Goal: Task Accomplishment & Management: Manage account settings

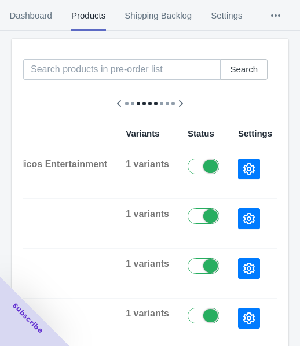
scroll to position [116, 0]
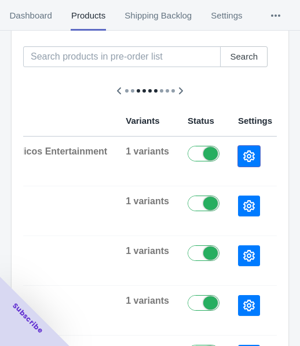
click at [243, 156] on icon "button" at bounding box center [249, 157] width 12 height 12
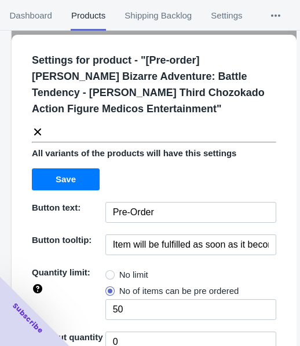
click at [126, 270] on span "No limit" at bounding box center [133, 275] width 29 height 12
click at [109, 272] on input "No limit" at bounding box center [108, 272] width 1 height 1
radio input "true"
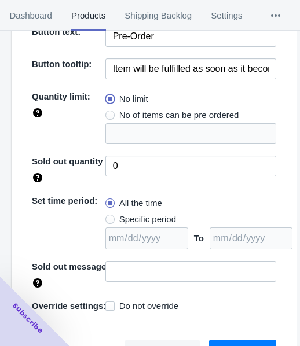
scroll to position [184, 0]
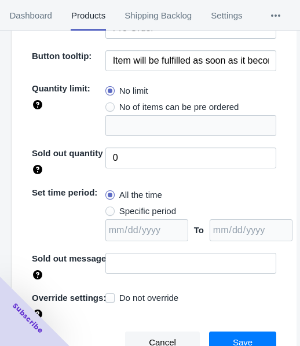
click at [155, 208] on span "Specific period" at bounding box center [147, 212] width 57 height 12
click at [109, 208] on input "Specific period" at bounding box center [108, 208] width 1 height 1
radio input "true"
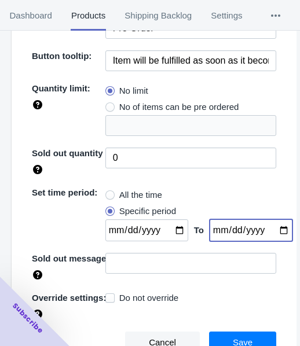
click at [270, 229] on input "date" at bounding box center [251, 230] width 83 height 22
type input "[DATE]"
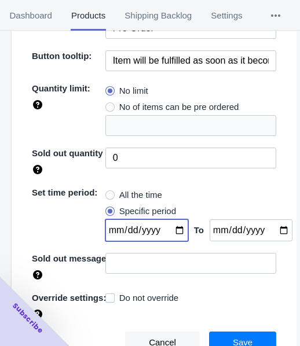
click at [169, 229] on input "date" at bounding box center [146, 230] width 83 height 22
type input "[DATE]"
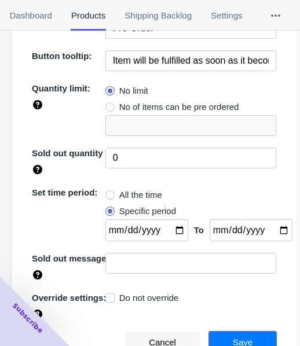
click at [233, 338] on span "Save" at bounding box center [243, 342] width 20 height 9
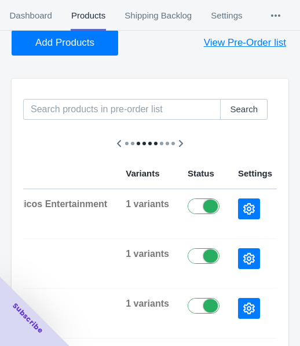
scroll to position [0, 0]
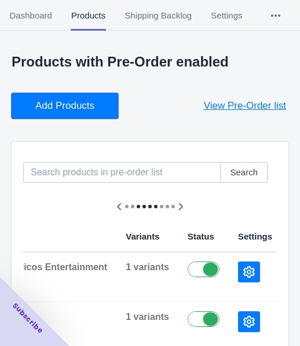
click at [73, 101] on span "Add Products" at bounding box center [64, 106] width 59 height 12
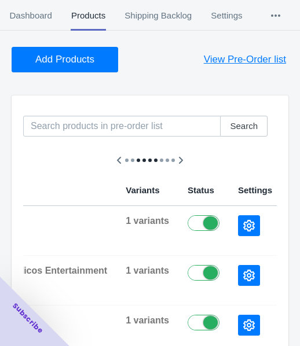
scroll to position [116, 0]
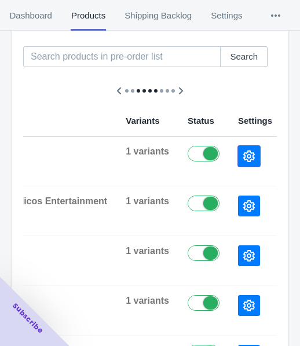
click at [243, 155] on icon "button" at bounding box center [249, 157] width 12 height 12
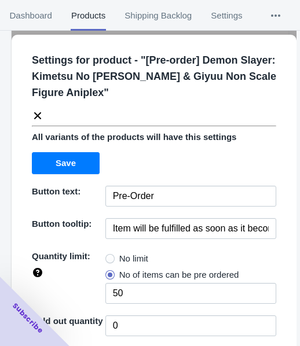
click at [141, 256] on span "No limit" at bounding box center [133, 259] width 29 height 12
click at [109, 256] on input "No limit" at bounding box center [108, 256] width 1 height 1
radio input "true"
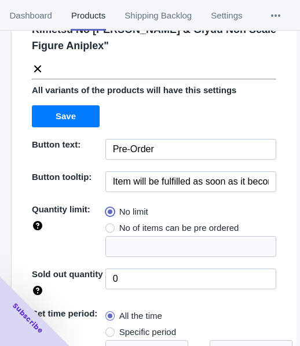
scroll to position [168, 0]
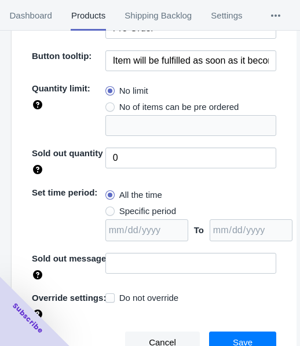
click at [162, 210] on span "Specific period" at bounding box center [147, 212] width 57 height 12
click at [109, 209] on input "Specific period" at bounding box center [108, 208] width 1 height 1
radio input "true"
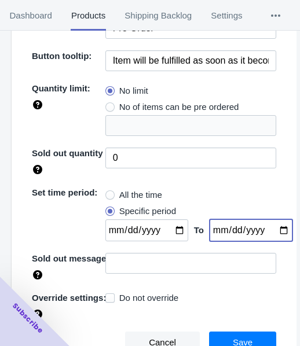
click at [270, 231] on input "date" at bounding box center [251, 230] width 83 height 22
type input "[DATE]"
click at [174, 232] on input "date" at bounding box center [146, 230] width 83 height 22
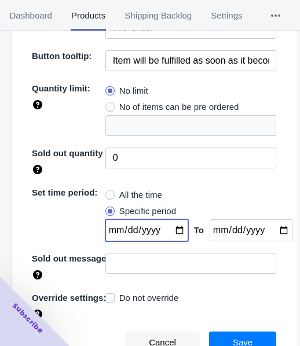
type input "[DATE]"
click at [222, 335] on button "Save" at bounding box center [242, 343] width 67 height 22
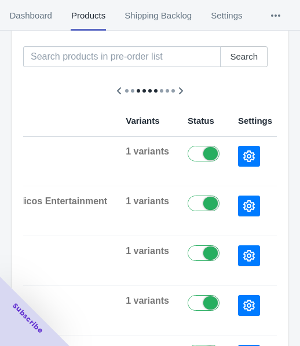
scroll to position [0, 0]
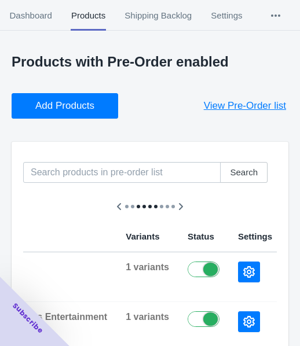
click at [56, 105] on span "Add Products" at bounding box center [64, 106] width 59 height 12
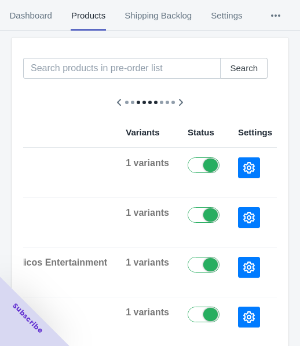
scroll to position [116, 0]
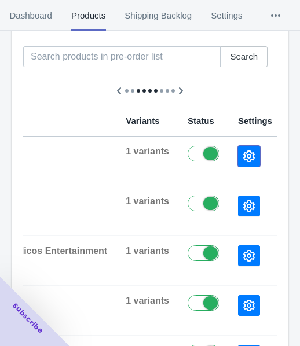
click at [243, 151] on icon "button" at bounding box center [249, 157] width 12 height 12
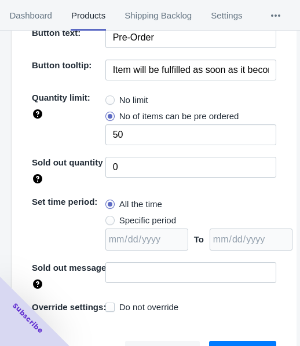
scroll to position [168, 0]
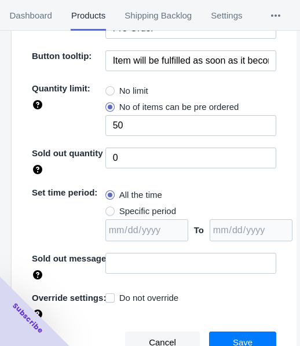
click at [132, 92] on span "No limit" at bounding box center [133, 91] width 29 height 12
click at [109, 89] on input "No limit" at bounding box center [108, 88] width 1 height 1
radio input "true"
click at [140, 207] on span "Specific period" at bounding box center [147, 212] width 57 height 12
click at [109, 208] on input "Specific period" at bounding box center [108, 208] width 1 height 1
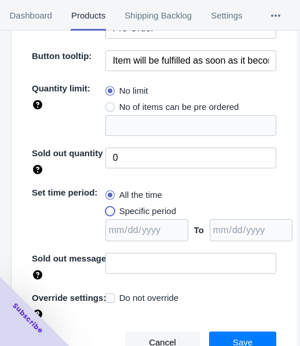
radio input "true"
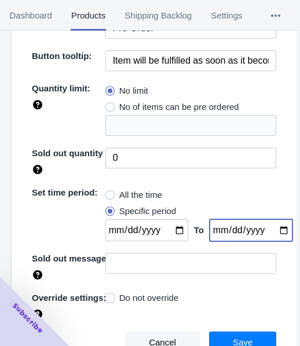
click at [270, 225] on input "date" at bounding box center [251, 230] width 83 height 22
type input "[DATE]"
click at [170, 226] on input "date" at bounding box center [146, 230] width 83 height 22
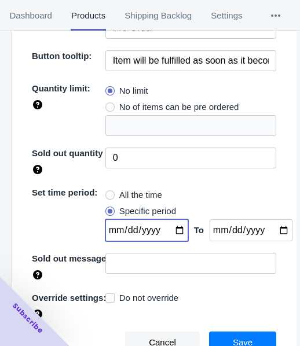
type input "[DATE]"
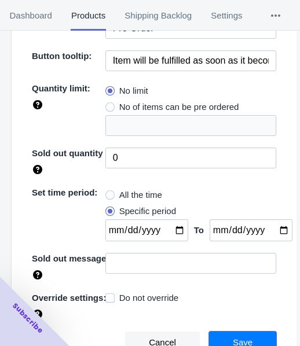
click at [232, 335] on button "Save" at bounding box center [242, 343] width 67 height 22
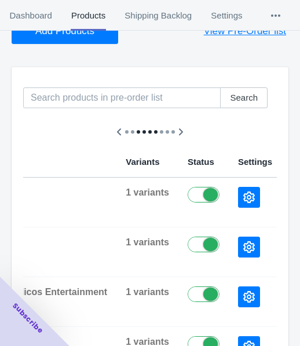
scroll to position [0, 0]
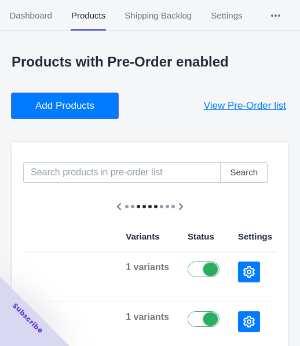
click at [58, 104] on span "Add Products" at bounding box center [64, 106] width 59 height 12
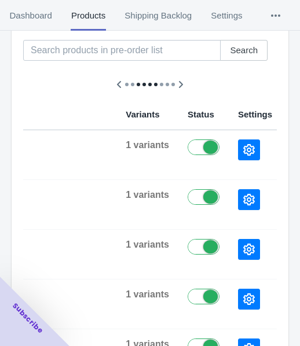
scroll to position [174, 0]
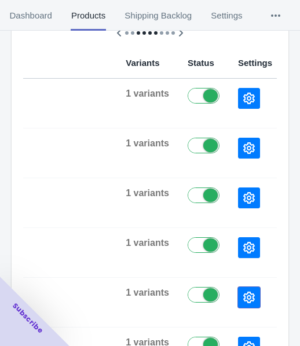
click at [238, 293] on button "button" at bounding box center [249, 297] width 22 height 21
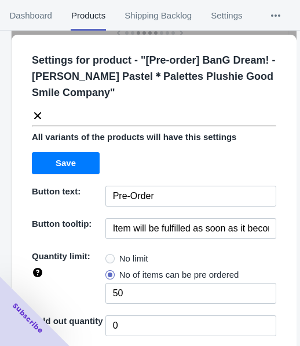
click at [115, 256] on label "No limit" at bounding box center [126, 259] width 43 height 16
click at [109, 256] on input "No limit" at bounding box center [108, 256] width 1 height 1
radio input "true"
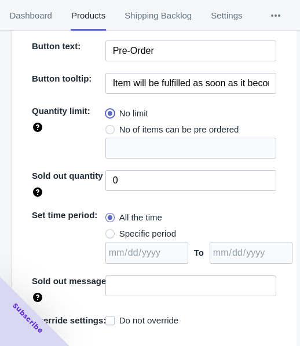
scroll to position [168, 0]
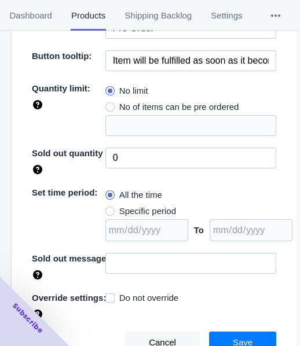
click at [137, 215] on span "Specific period" at bounding box center [147, 212] width 57 height 12
click at [109, 209] on input "Specific period" at bounding box center [108, 208] width 1 height 1
radio input "true"
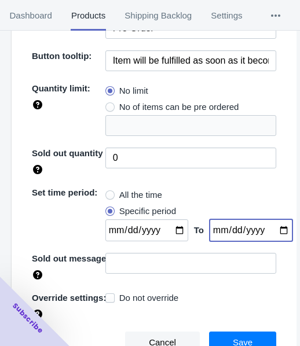
click at [269, 231] on input "date" at bounding box center [251, 230] width 83 height 22
type input "[DATE]"
click at [171, 230] on input "date" at bounding box center [146, 230] width 83 height 22
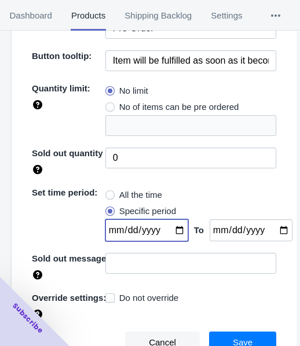
type input "[DATE]"
click at [244, 341] on button "Save" at bounding box center [242, 343] width 67 height 22
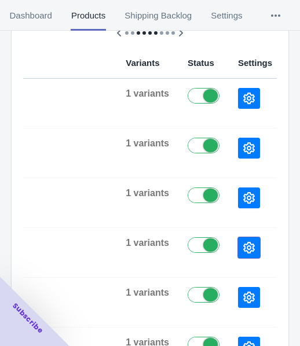
click at [243, 247] on icon "button" at bounding box center [249, 248] width 12 height 12
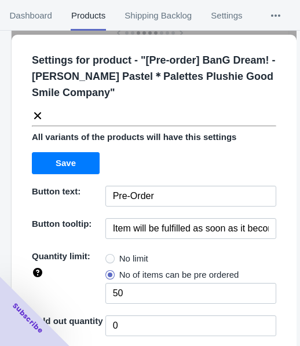
click at [127, 262] on span "No limit" at bounding box center [133, 259] width 29 height 12
click at [109, 256] on input "No limit" at bounding box center [108, 256] width 1 height 1
radio input "true"
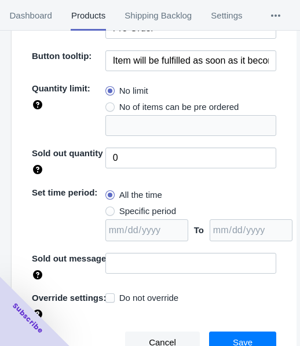
click at [144, 210] on span "Specific period" at bounding box center [147, 212] width 57 height 12
click at [109, 209] on input "Specific period" at bounding box center [108, 208] width 1 height 1
radio input "true"
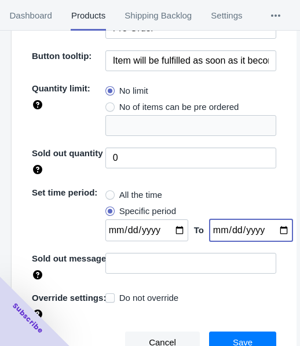
click at [270, 229] on input "date" at bounding box center [251, 230] width 83 height 22
type input "[DATE]"
click at [174, 230] on input "date" at bounding box center [146, 230] width 83 height 22
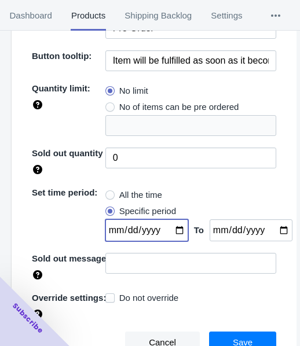
type input "[DATE]"
click at [234, 333] on button "Save" at bounding box center [242, 343] width 67 height 22
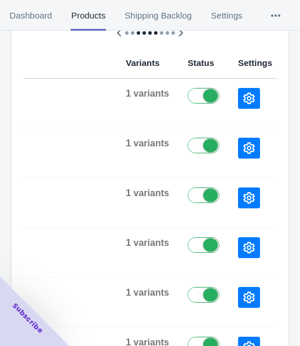
click at [238, 197] on button "button" at bounding box center [249, 198] width 22 height 21
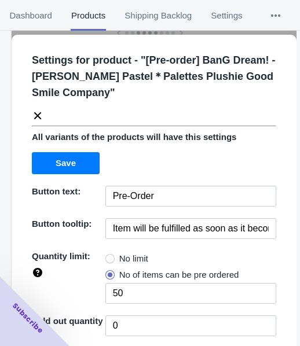
click at [130, 256] on span "No limit" at bounding box center [133, 259] width 29 height 12
click at [109, 256] on input "No limit" at bounding box center [108, 256] width 1 height 1
radio input "true"
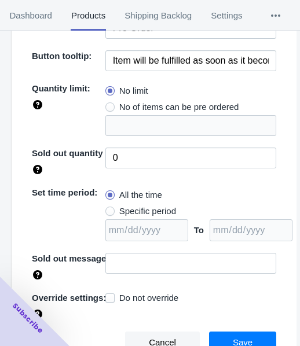
click at [151, 212] on span "Specific period" at bounding box center [147, 212] width 57 height 12
click at [109, 209] on input "Specific period" at bounding box center [108, 208] width 1 height 1
radio input "true"
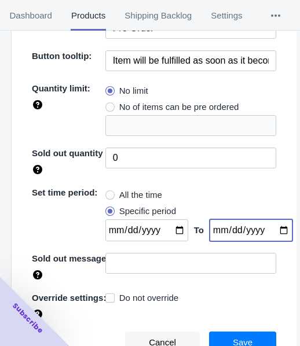
click at [266, 229] on input "date" at bounding box center [251, 230] width 83 height 22
type input "[DATE]"
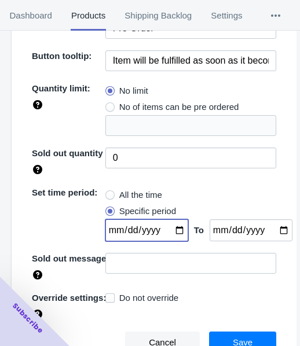
click at [170, 233] on input "date" at bounding box center [146, 230] width 83 height 22
type input "[DATE]"
click at [233, 338] on span "Save" at bounding box center [243, 342] width 20 height 9
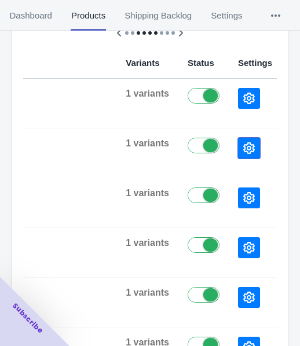
click at [238, 154] on button "button" at bounding box center [249, 148] width 22 height 21
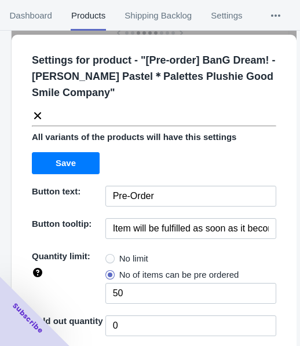
click at [144, 259] on span "No limit" at bounding box center [133, 259] width 29 height 12
click at [109, 256] on input "No limit" at bounding box center [108, 256] width 1 height 1
radio input "true"
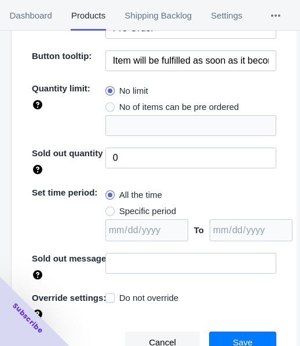
click at [151, 214] on span "Specific period" at bounding box center [147, 212] width 57 height 12
click at [109, 209] on input "Specific period" at bounding box center [108, 208] width 1 height 1
radio input "true"
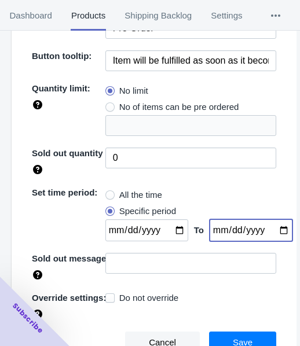
click at [266, 228] on input "date" at bounding box center [251, 230] width 83 height 22
type input "[DATE]"
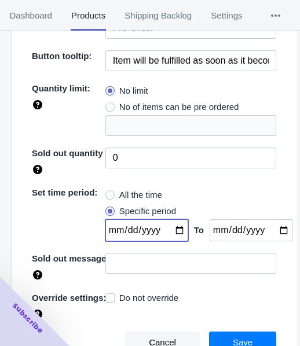
click at [171, 229] on input "date" at bounding box center [146, 230] width 83 height 22
type input "[DATE]"
click at [236, 338] on span "Save" at bounding box center [243, 342] width 20 height 9
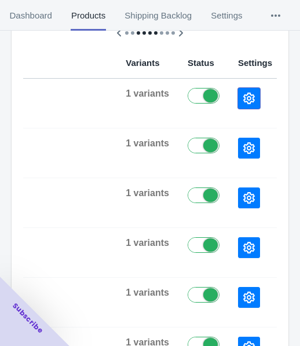
click at [243, 100] on icon "button" at bounding box center [249, 99] width 12 height 12
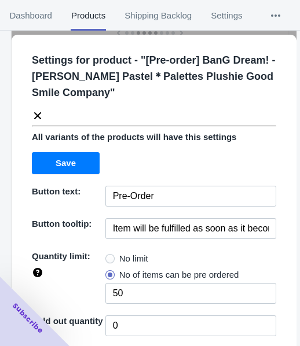
click at [134, 258] on span "No limit" at bounding box center [133, 259] width 29 height 12
click at [109, 256] on input "No limit" at bounding box center [108, 256] width 1 height 1
radio input "true"
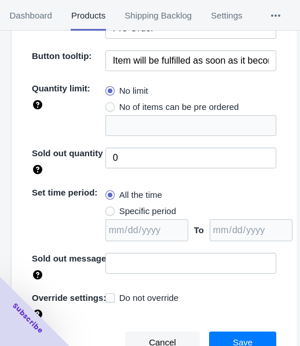
drag, startPoint x: 157, startPoint y: 209, endPoint x: 181, endPoint y: 212, distance: 23.4
click at [156, 210] on span "Specific period" at bounding box center [147, 212] width 57 height 12
click at [109, 209] on input "Specific period" at bounding box center [108, 208] width 1 height 1
radio input "true"
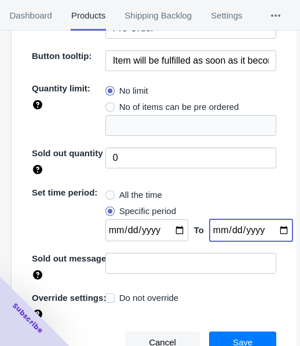
click at [273, 229] on input "date" at bounding box center [251, 230] width 83 height 22
type input "[DATE]"
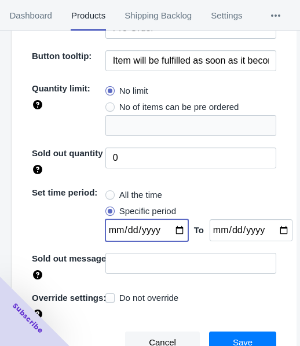
click at [172, 232] on input "date" at bounding box center [146, 230] width 83 height 22
type input "[DATE]"
click at [223, 329] on div "Cancel Save" at bounding box center [150, 337] width 254 height 31
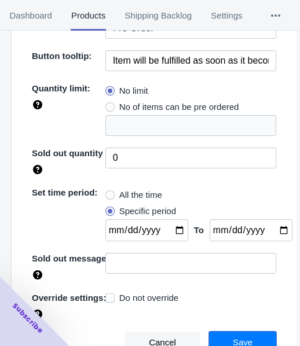
click at [222, 335] on button "Save" at bounding box center [242, 343] width 67 height 22
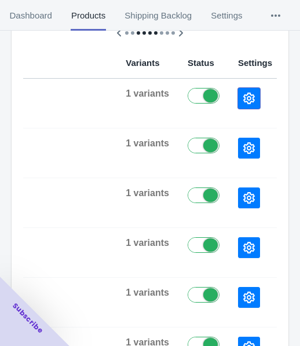
click at [238, 99] on button "button" at bounding box center [249, 98] width 22 height 21
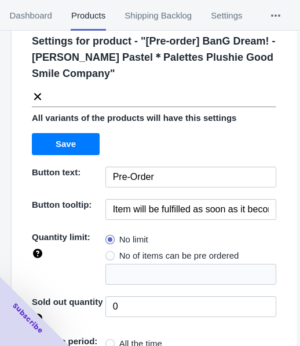
scroll to position [0, 0]
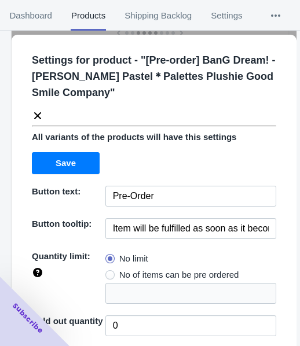
click at [39, 112] on icon at bounding box center [38, 116] width 12 height 12
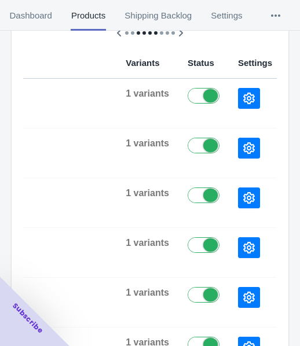
click at [243, 142] on icon "button" at bounding box center [249, 148] width 12 height 12
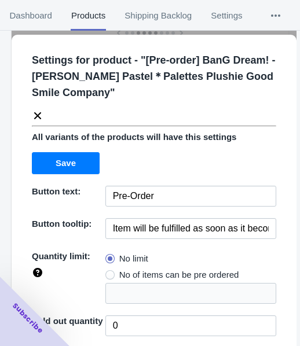
click at [35, 117] on icon at bounding box center [37, 115] width 7 height 7
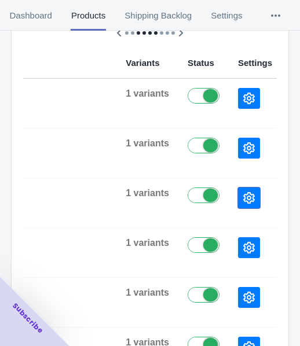
click at [243, 195] on icon "button" at bounding box center [249, 198] width 12 height 12
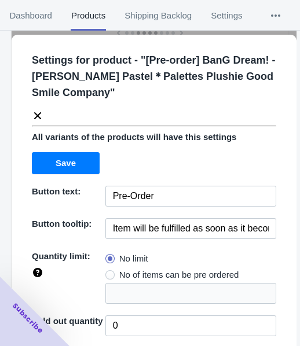
click at [35, 115] on icon at bounding box center [38, 116] width 12 height 12
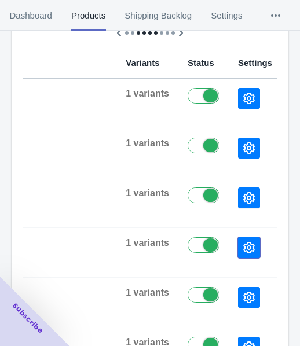
click at [238, 247] on button "button" at bounding box center [249, 247] width 22 height 21
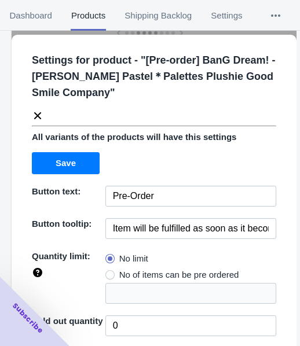
click at [41, 116] on icon at bounding box center [38, 116] width 12 height 12
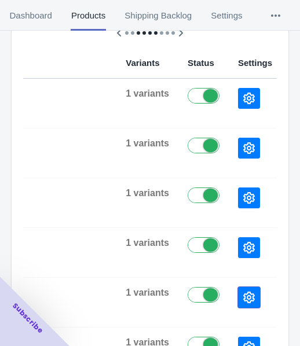
click at [238, 296] on button "button" at bounding box center [249, 297] width 22 height 21
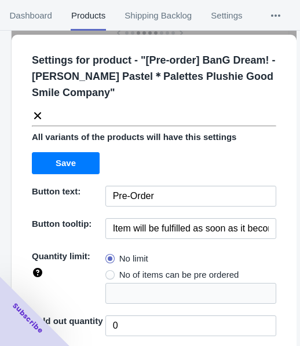
click at [42, 113] on icon at bounding box center [38, 116] width 12 height 12
